Goal: Task Accomplishment & Management: Use online tool/utility

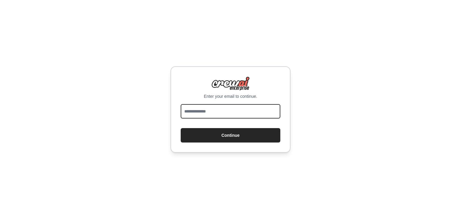
click at [208, 110] on input "email" at bounding box center [230, 111] width 100 height 14
type input "**********"
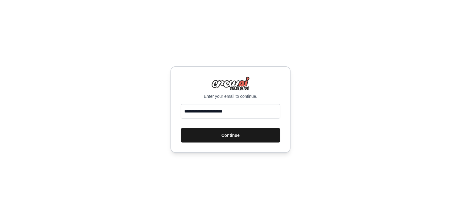
click at [237, 132] on button "Continue" at bounding box center [230, 135] width 100 height 14
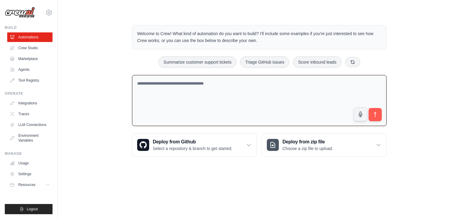
click at [219, 84] on textarea at bounding box center [259, 100] width 254 height 51
click at [173, 146] on p "Select a repository & branch to get started." at bounding box center [192, 148] width 79 height 6
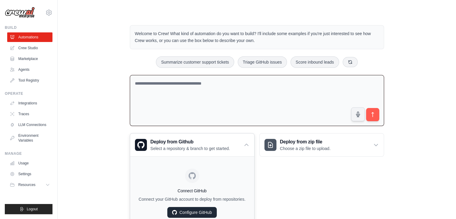
click at [185, 211] on link "Configure GitHub" at bounding box center [191, 212] width 49 height 11
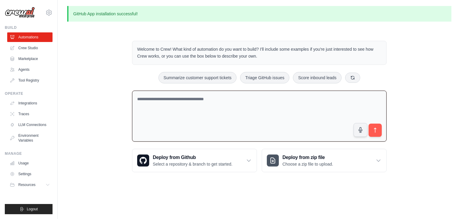
click at [212, 101] on textarea at bounding box center [259, 116] width 254 height 51
click at [212, 101] on textarea "**********" at bounding box center [259, 116] width 254 height 51
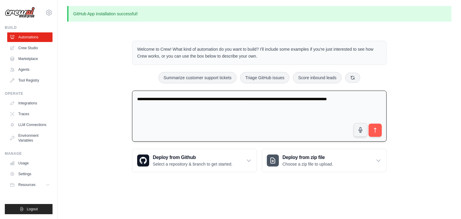
paste textarea "**********"
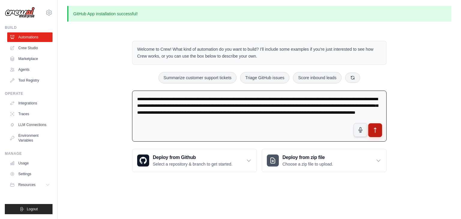
type textarea "**********"
click at [375, 129] on icon "submit" at bounding box center [375, 130] width 6 height 6
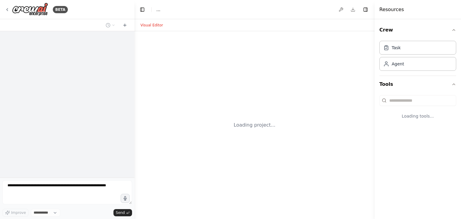
select select "****"
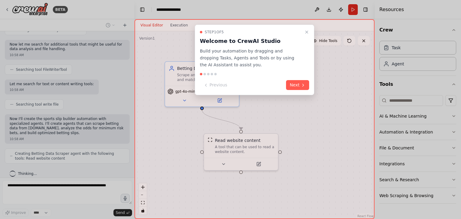
scroll to position [229, 0]
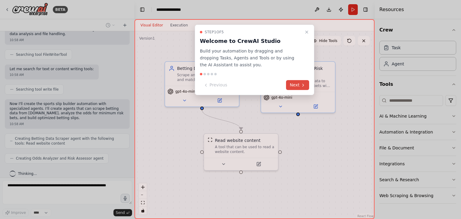
click at [298, 83] on button "Next" at bounding box center [297, 85] width 23 height 10
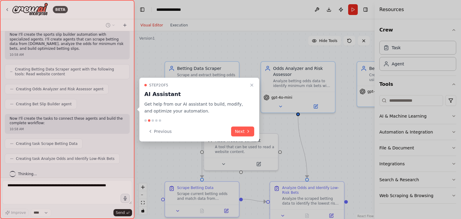
scroll to position [313, 0]
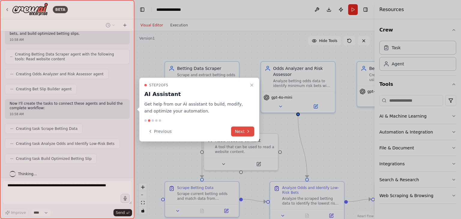
click at [240, 131] on button "Next" at bounding box center [242, 131] width 23 height 10
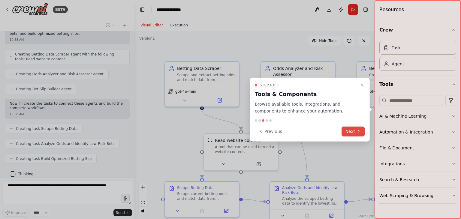
click at [357, 132] on icon at bounding box center [358, 131] width 5 height 5
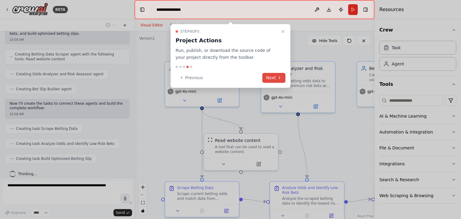
click at [274, 81] on button "Next" at bounding box center [273, 78] width 23 height 10
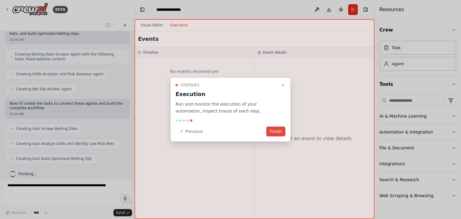
click at [272, 133] on button "Finish" at bounding box center [275, 131] width 19 height 10
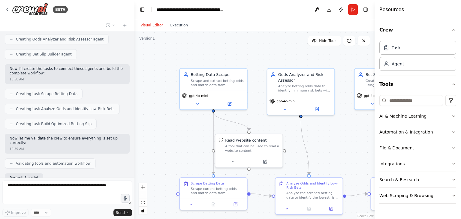
scroll to position [387, 0]
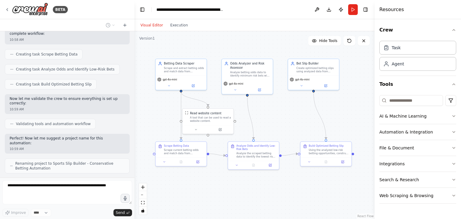
drag, startPoint x: 331, startPoint y: 135, endPoint x: 270, endPoint y: 108, distance: 65.8
click at [270, 108] on div ".deletable-edge-delete-btn { width: 20px; height: 20px; border: 0px solid #ffff…" at bounding box center [254, 125] width 240 height 188
click at [167, 86] on icon at bounding box center [168, 84] width 3 height 3
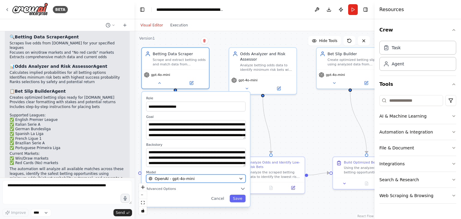
click at [192, 178] on div "OpenAI - gpt-4o-mini" at bounding box center [192, 178] width 88 height 5
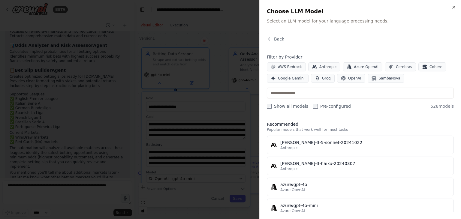
scroll to position [583, 0]
click at [280, 37] on span "Back" at bounding box center [279, 39] width 10 height 6
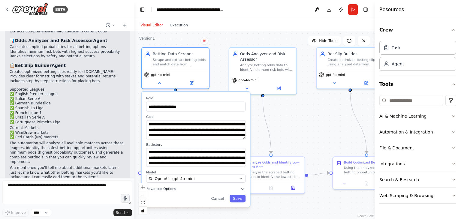
click at [205, 187] on button "Advanced Options" at bounding box center [195, 188] width 99 height 5
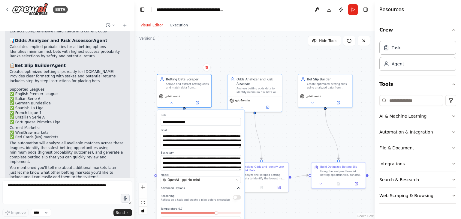
click at [236, 187] on button "Advanced Options" at bounding box center [200, 188] width 80 height 4
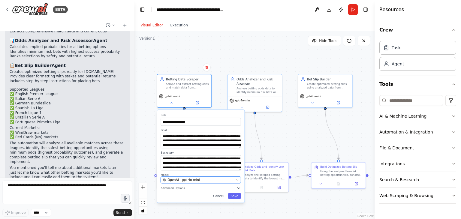
click at [175, 179] on span "OpenAI - gpt-4o-mini" at bounding box center [183, 180] width 32 height 4
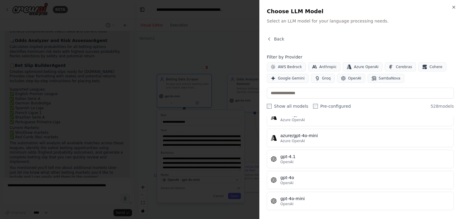
scroll to position [0, 0]
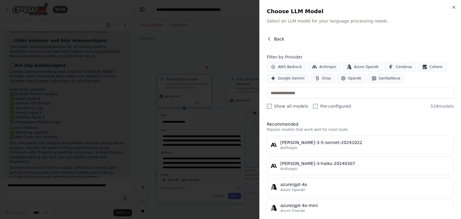
click at [273, 41] on button "Back" at bounding box center [275, 39] width 17 height 6
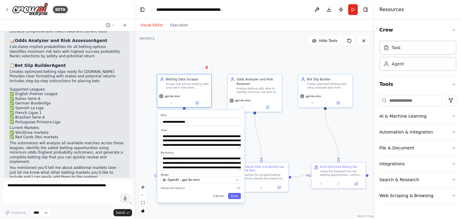
click at [226, 113] on label "Role" at bounding box center [200, 115] width 80 height 4
click at [200, 202] on div "**********" at bounding box center [200, 156] width 87 height 93
click at [293, 136] on div "**********" at bounding box center [254, 125] width 240 height 188
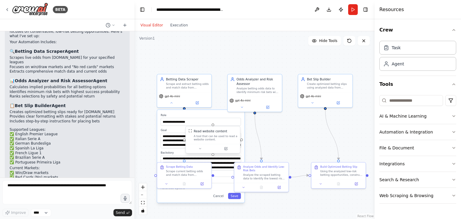
scroll to position [553, 0]
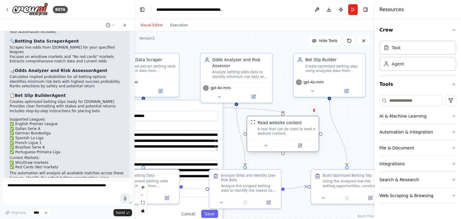
drag, startPoint x: 197, startPoint y: 141, endPoint x: 305, endPoint y: 137, distance: 107.4
click at [305, 137] on div "Read website content A tool that can be used to read a website content." at bounding box center [282, 127] width 71 height 23
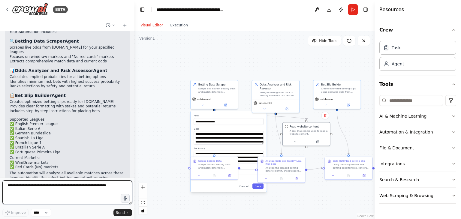
click at [52, 189] on textarea at bounding box center [67, 192] width 130 height 24
type textarea "**********"
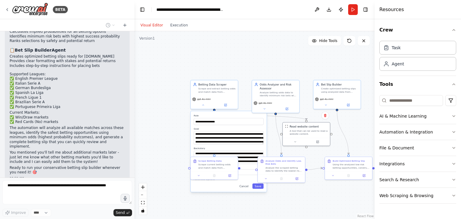
scroll to position [619, 0]
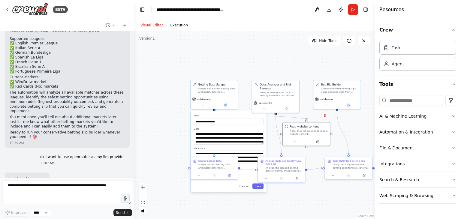
click at [174, 27] on button "Execution" at bounding box center [178, 25] width 25 height 7
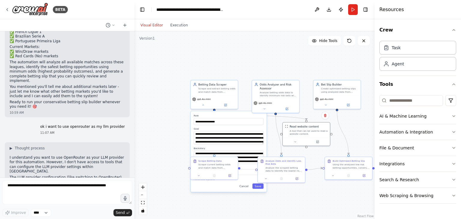
click at [153, 26] on button "Visual Editor" at bounding box center [152, 25] width 30 height 7
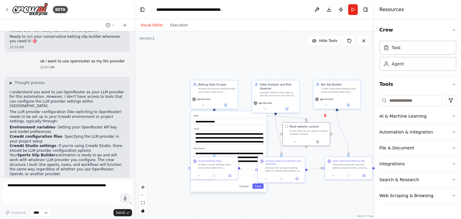
scroll to position [731, 0]
click at [34, 212] on select "****" at bounding box center [41, 213] width 20 height 8
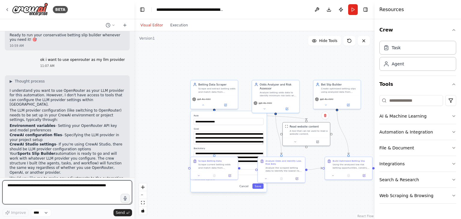
click at [62, 196] on textarea at bounding box center [67, 192] width 130 height 24
click at [42, 186] on textarea at bounding box center [67, 192] width 130 height 24
type textarea "*"
type textarea "**********"
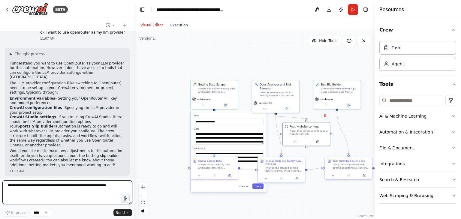
scroll to position [748, 0]
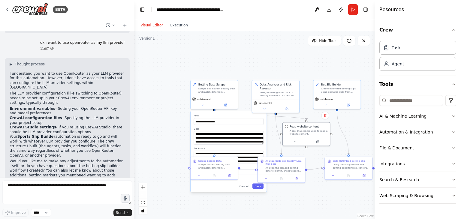
click at [353, 11] on button "Run" at bounding box center [353, 9] width 10 height 11
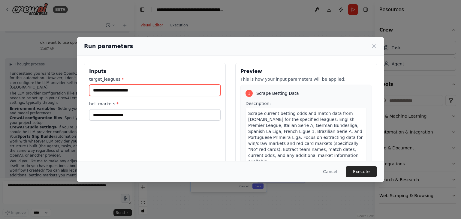
click at [150, 93] on input "target_leagues *" at bounding box center [154, 90] width 131 height 11
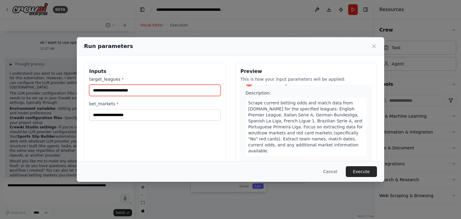
scroll to position [0, 0]
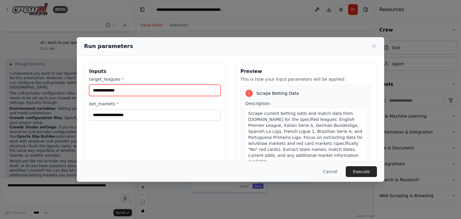
type input "**********"
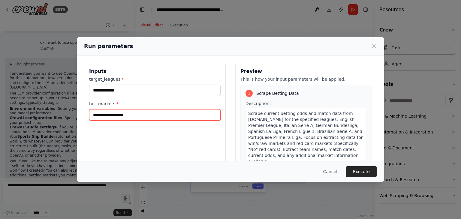
click at [153, 115] on input "bet_markets *" at bounding box center [154, 114] width 131 height 11
type input "*"
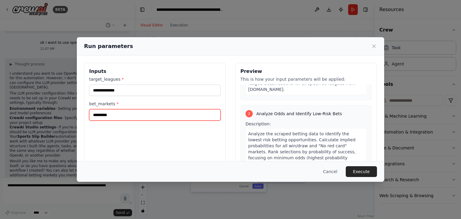
scroll to position [180, 0]
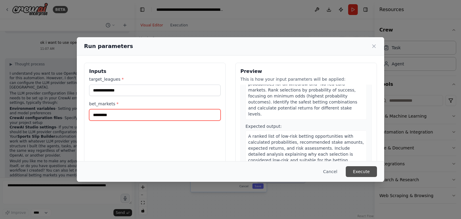
type input "*********"
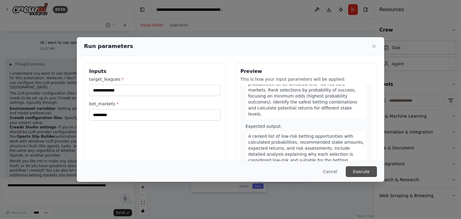
click at [362, 171] on button "Execute" at bounding box center [360, 171] width 31 height 11
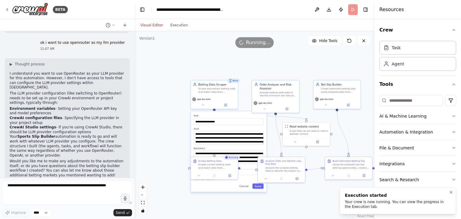
click at [374, 206] on div "Your crew is now running. You can view the progress in the Execution tab." at bounding box center [396, 204] width 104 height 10
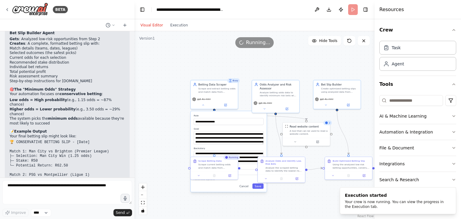
scroll to position [1138, 0]
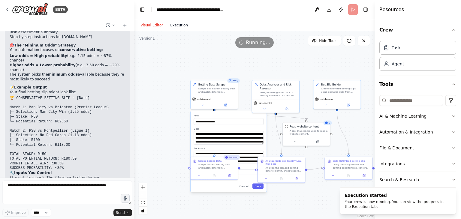
click at [176, 23] on button "Execution" at bounding box center [178, 25] width 25 height 7
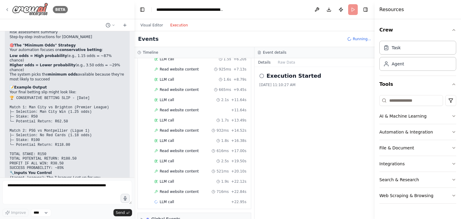
scroll to position [97, 0]
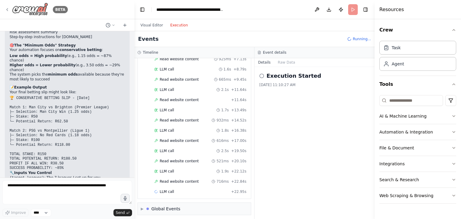
click at [8, 7] on icon at bounding box center [7, 9] width 5 height 5
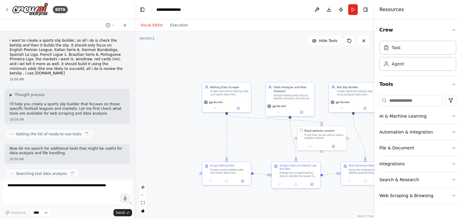
scroll to position [1058, 0]
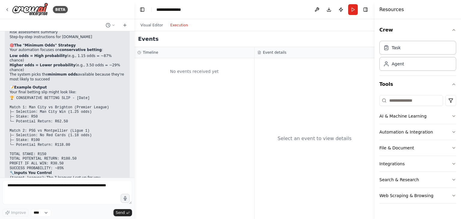
click at [175, 25] on button "Execution" at bounding box center [178, 25] width 25 height 7
